Goal: Task Accomplishment & Management: Use online tool/utility

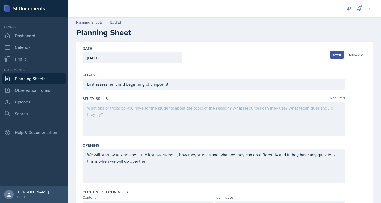
click at [333, 54] on div "Save" at bounding box center [337, 54] width 8 height 4
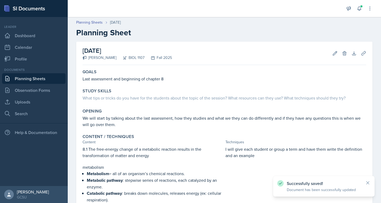
click at [18, 77] on link "Planning Sheets" at bounding box center [34, 78] width 64 height 11
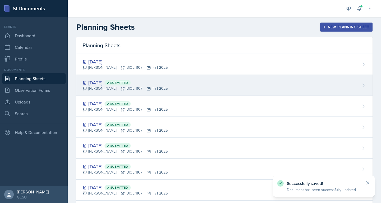
click at [97, 86] on div "[PERSON_NAME] BIOL 1107 Fall 2025" at bounding box center [125, 89] width 85 height 6
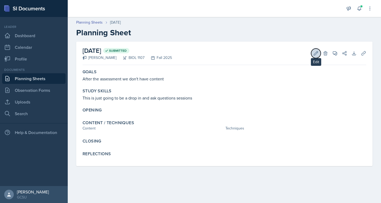
click at [318, 53] on icon at bounding box center [316, 53] width 5 height 5
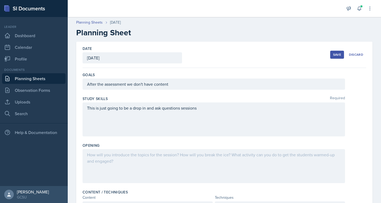
scroll to position [157, 0]
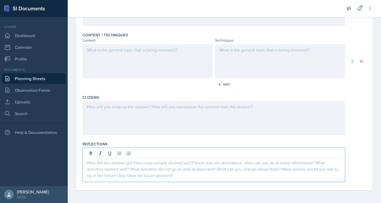
click at [127, 151] on div at bounding box center [214, 164] width 263 height 34
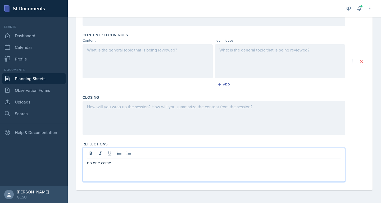
scroll to position [0, 0]
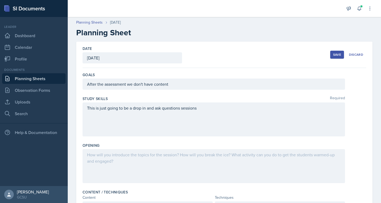
click at [333, 53] on div "Save" at bounding box center [337, 54] width 8 height 4
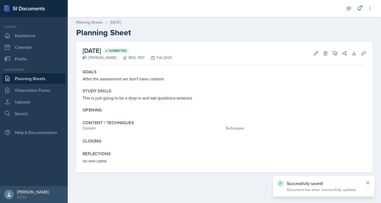
click at [369, 182] on icon at bounding box center [368, 182] width 3 height 3
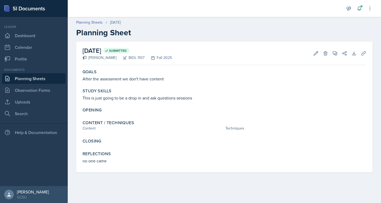
click at [28, 77] on link "Planning Sheets" at bounding box center [34, 78] width 64 height 11
